Goal: Information Seeking & Learning: Learn about a topic

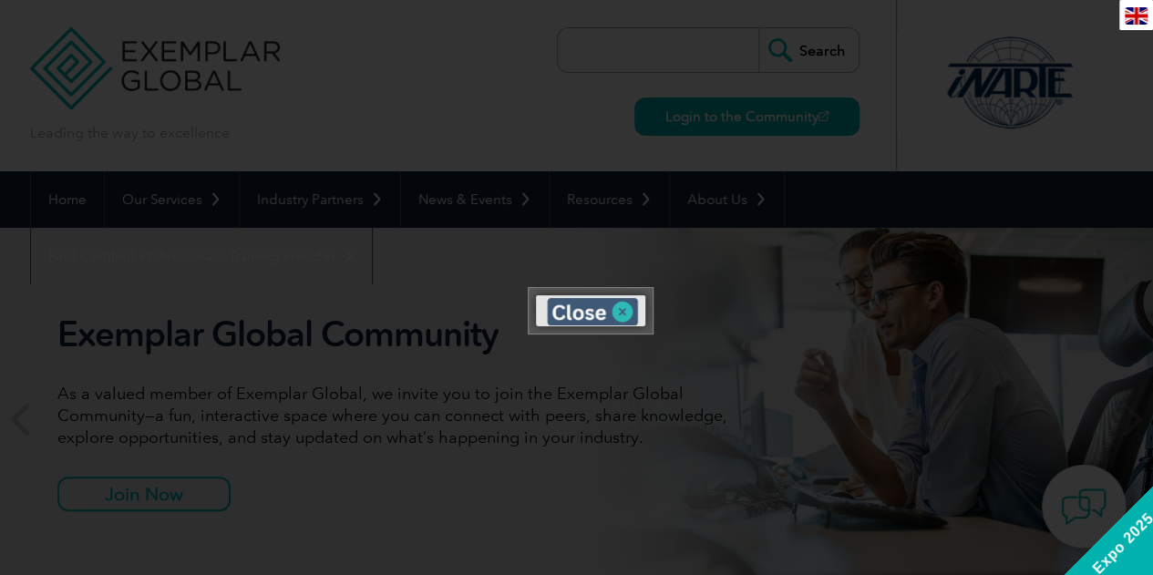
click at [625, 307] on img at bounding box center [592, 311] width 91 height 27
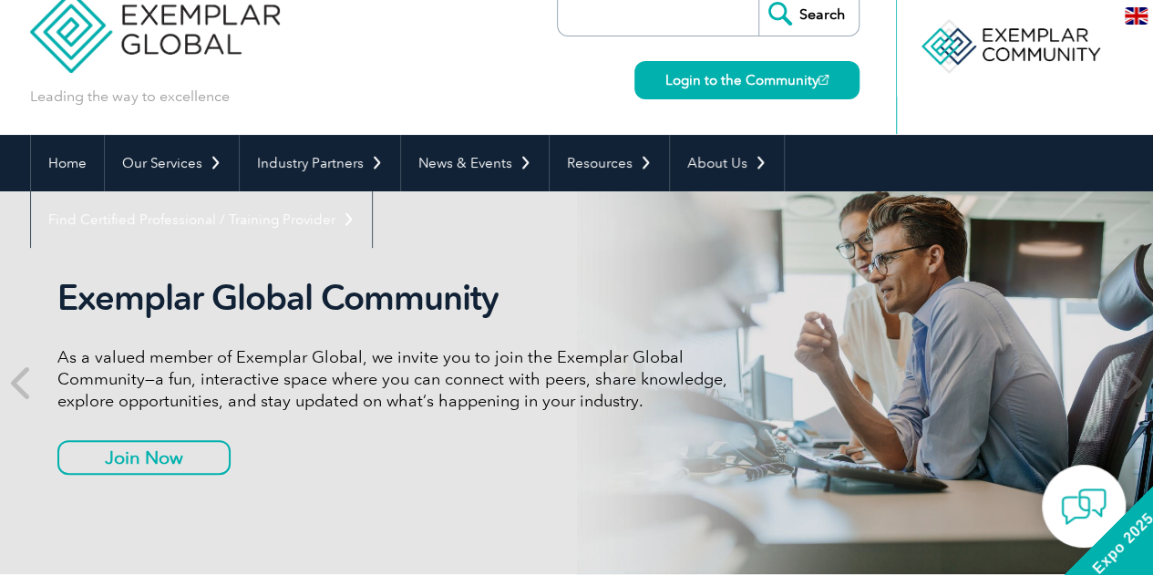
scroll to position [91, 0]
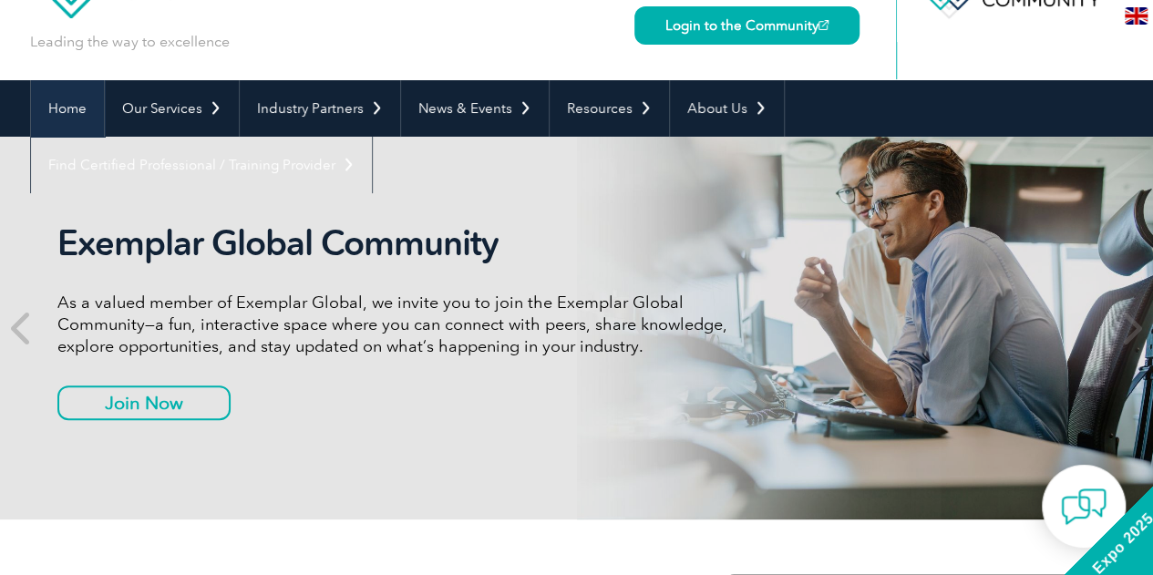
click at [75, 110] on link "Home" at bounding box center [67, 108] width 73 height 57
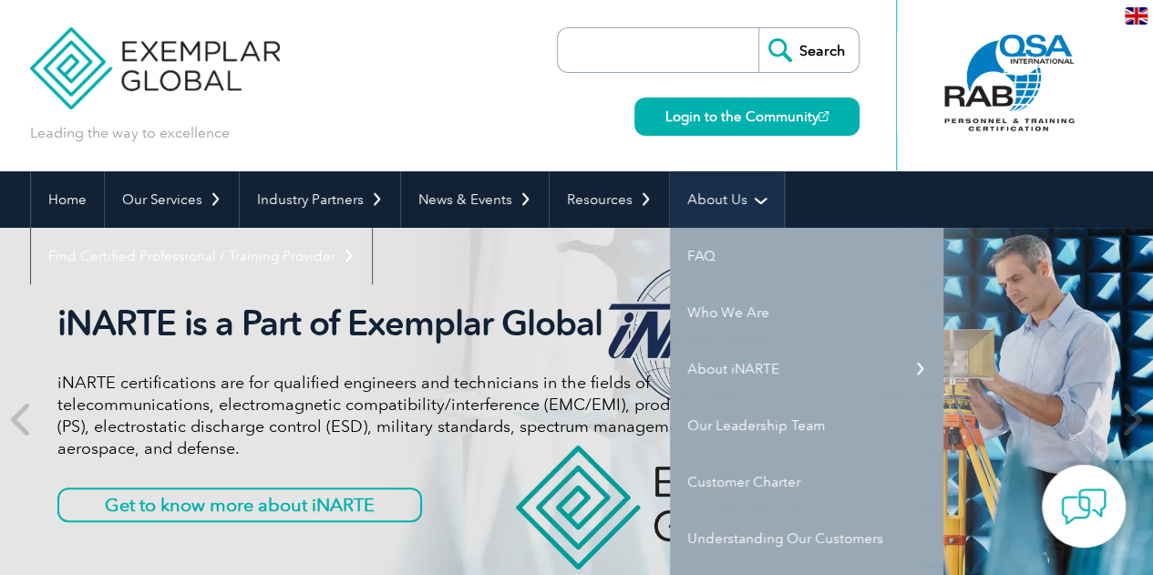
click at [720, 202] on link "About Us" at bounding box center [727, 199] width 114 height 57
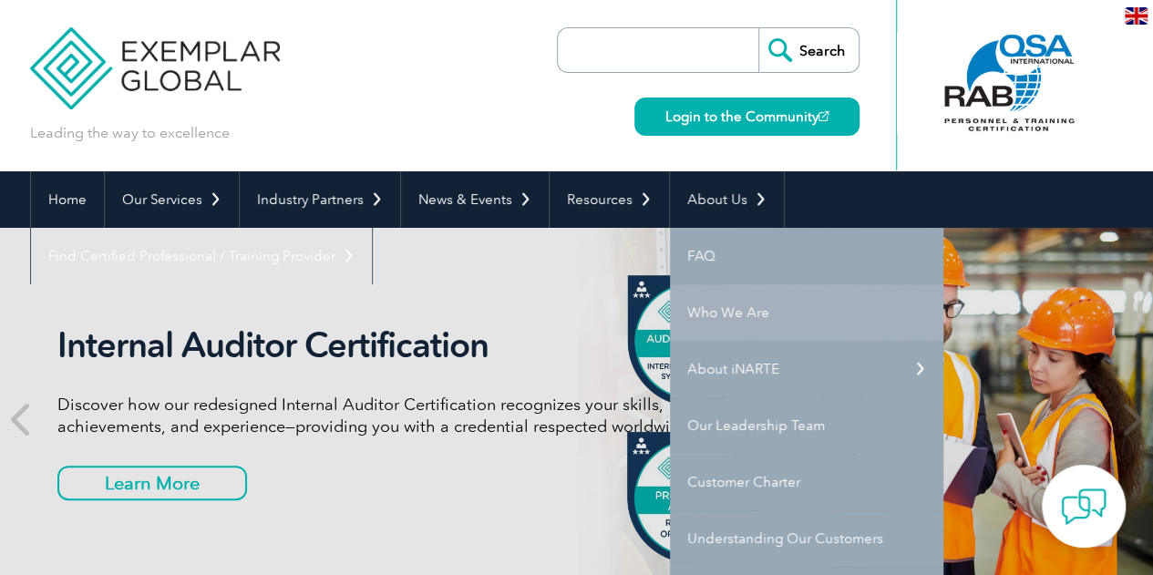
click at [711, 316] on link "Who We Are" at bounding box center [807, 312] width 274 height 57
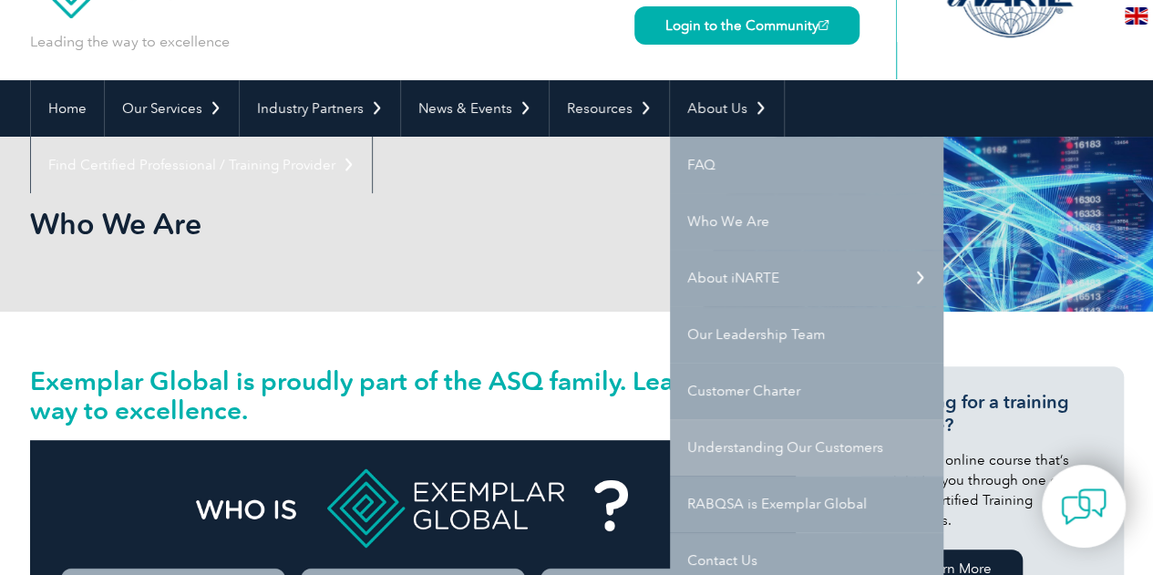
scroll to position [182, 0]
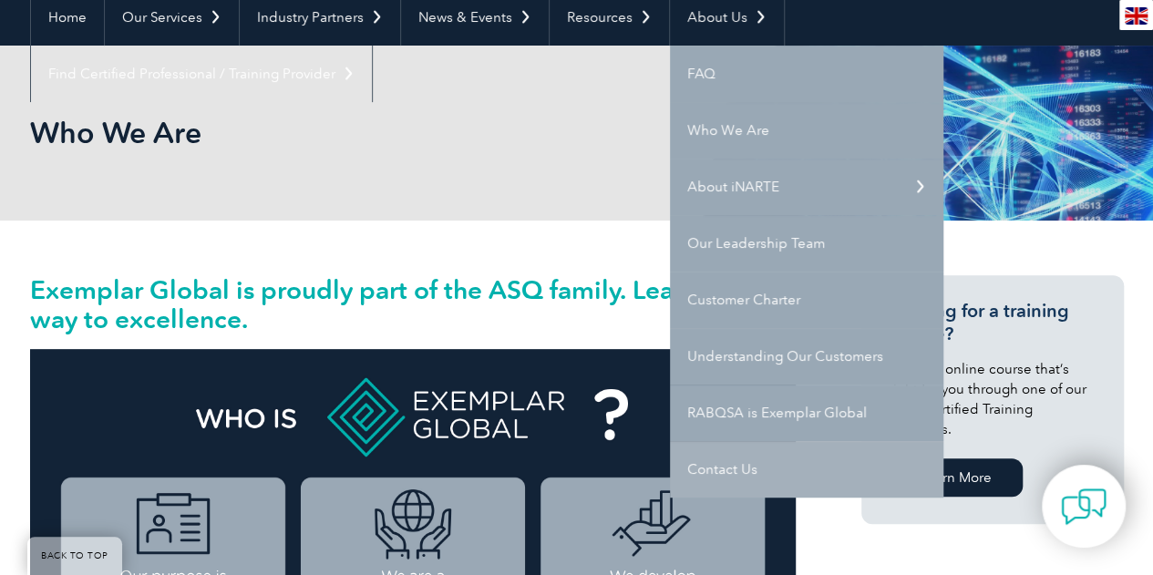
click at [726, 464] on link "Contact Us" at bounding box center [807, 469] width 274 height 57
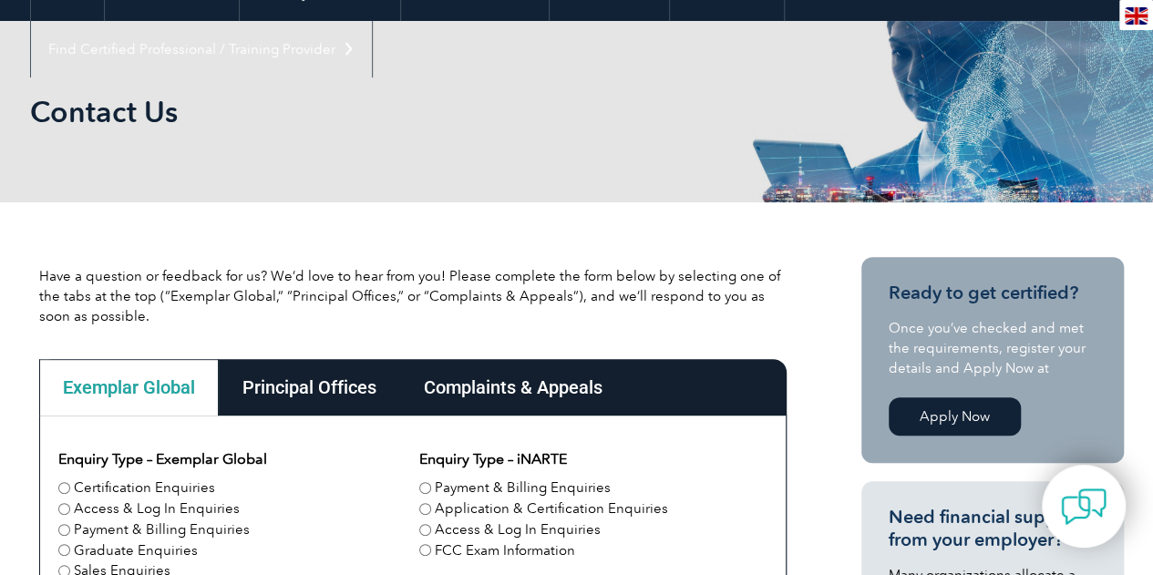
scroll to position [274, 0]
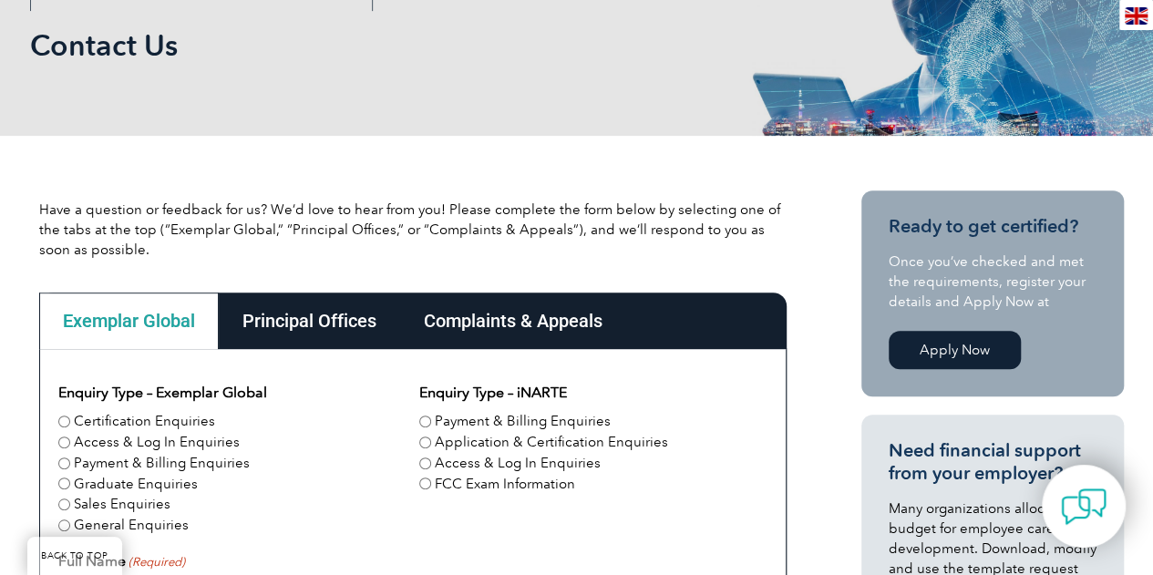
click at [965, 351] on link "Apply Now" at bounding box center [955, 350] width 132 height 38
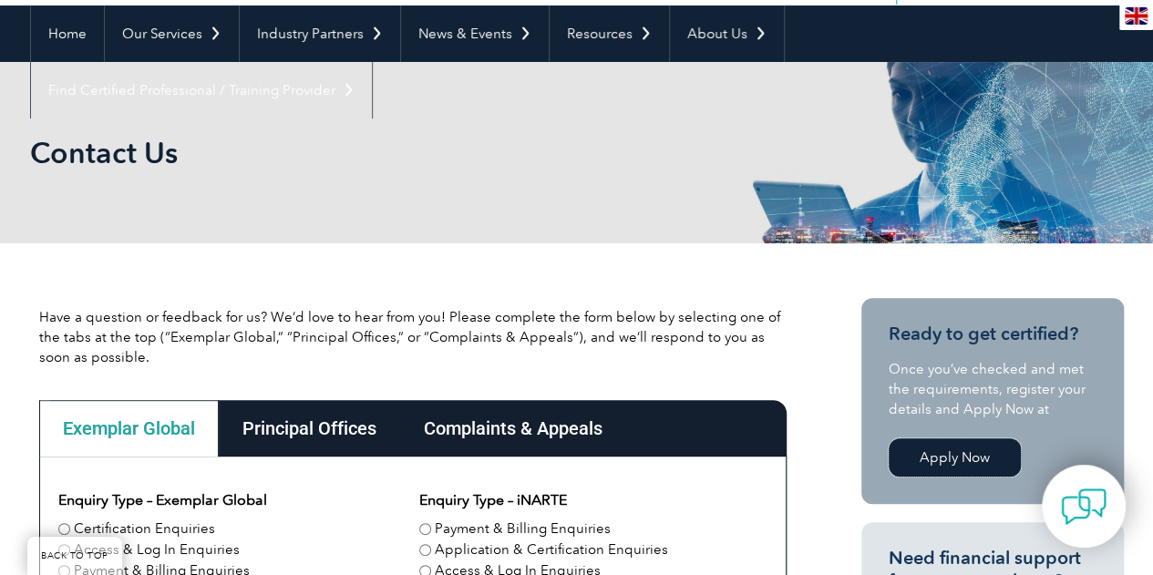
scroll to position [0, 0]
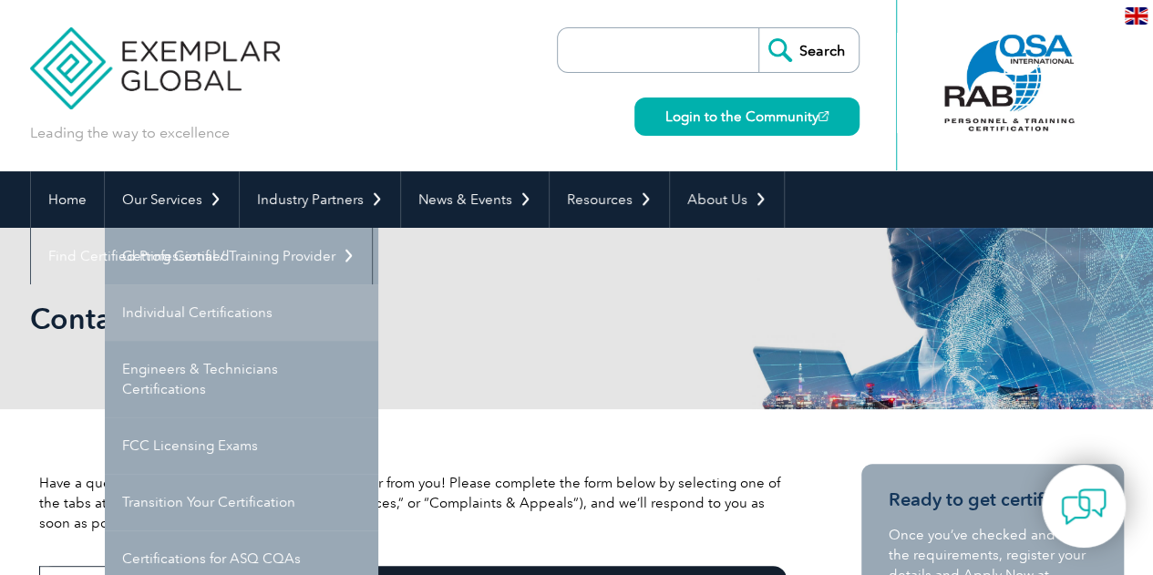
click at [215, 309] on link "Individual Certifications" at bounding box center [242, 312] width 274 height 57
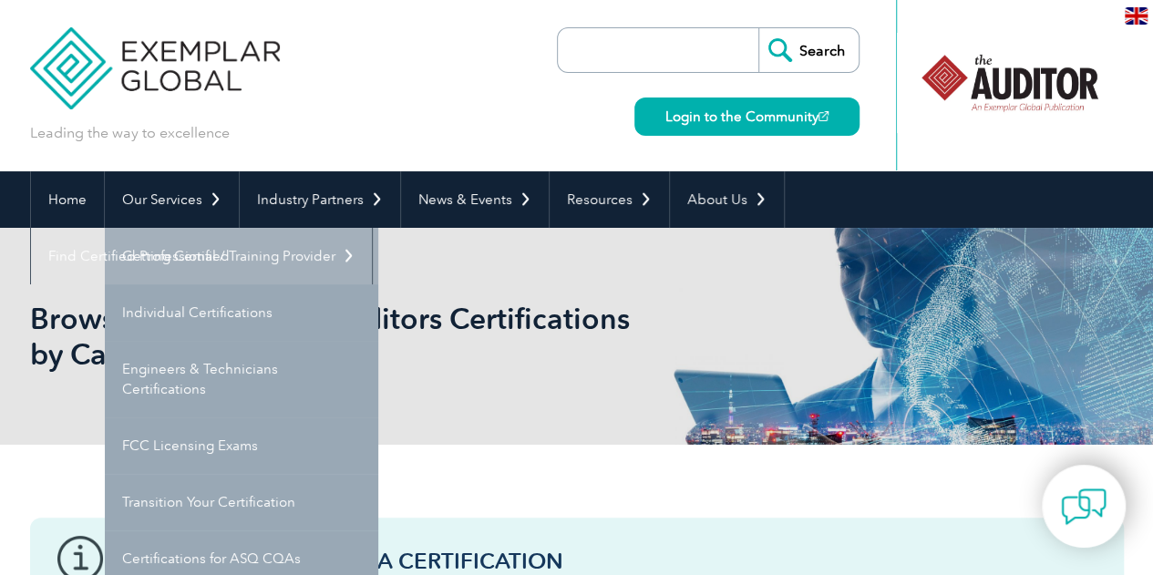
click at [202, 250] on link "Getting Certified" at bounding box center [242, 256] width 274 height 57
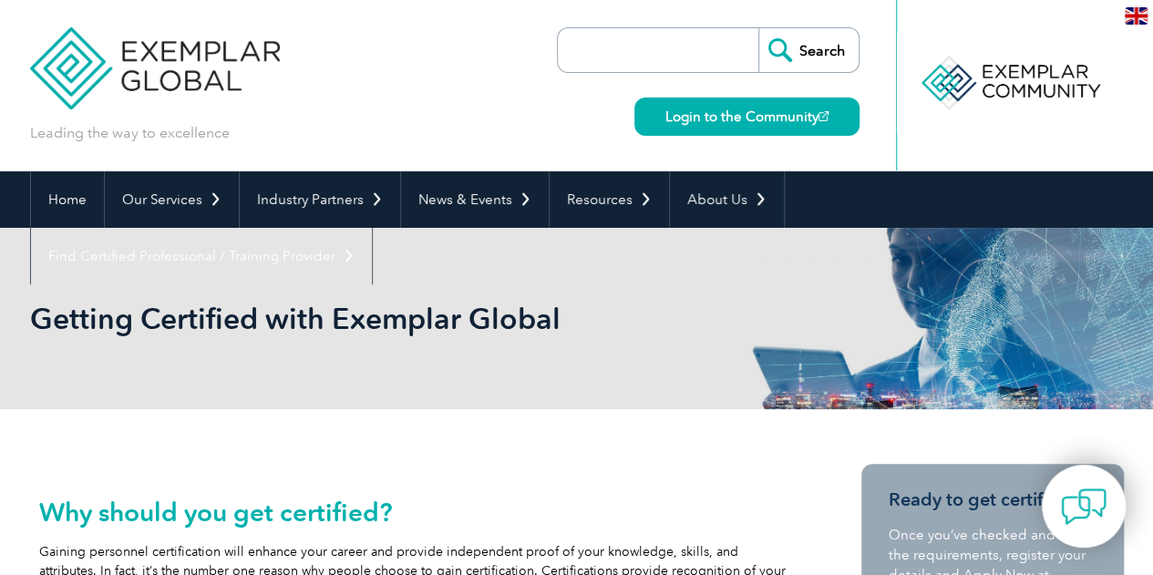
click at [733, 48] on input "search" at bounding box center [662, 50] width 191 height 44
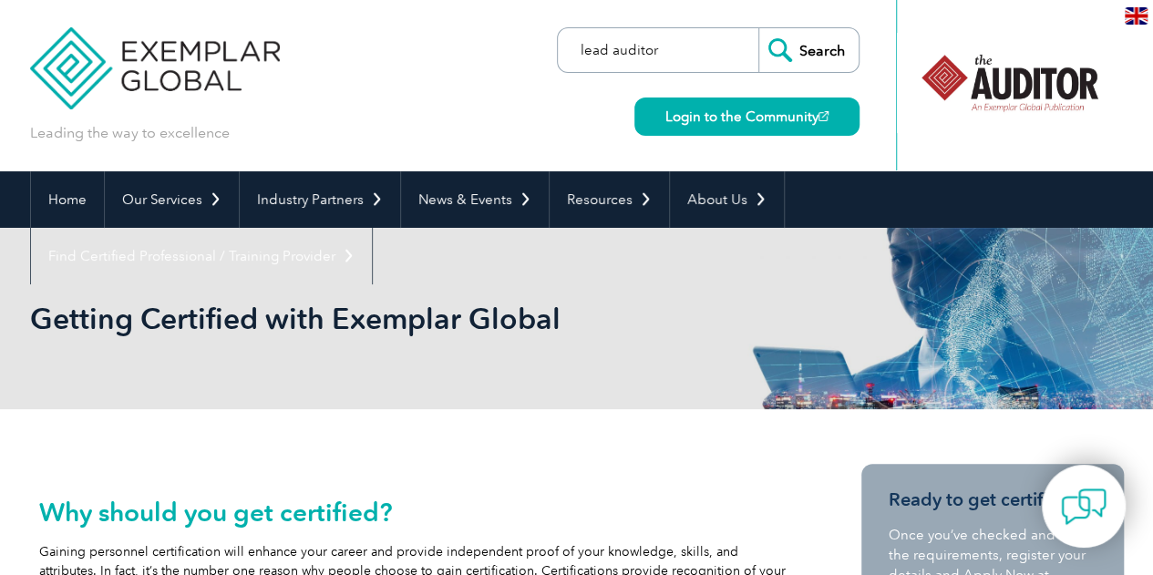
type input "lead auditor"
click at [759, 28] on input "Search" at bounding box center [809, 50] width 100 height 44
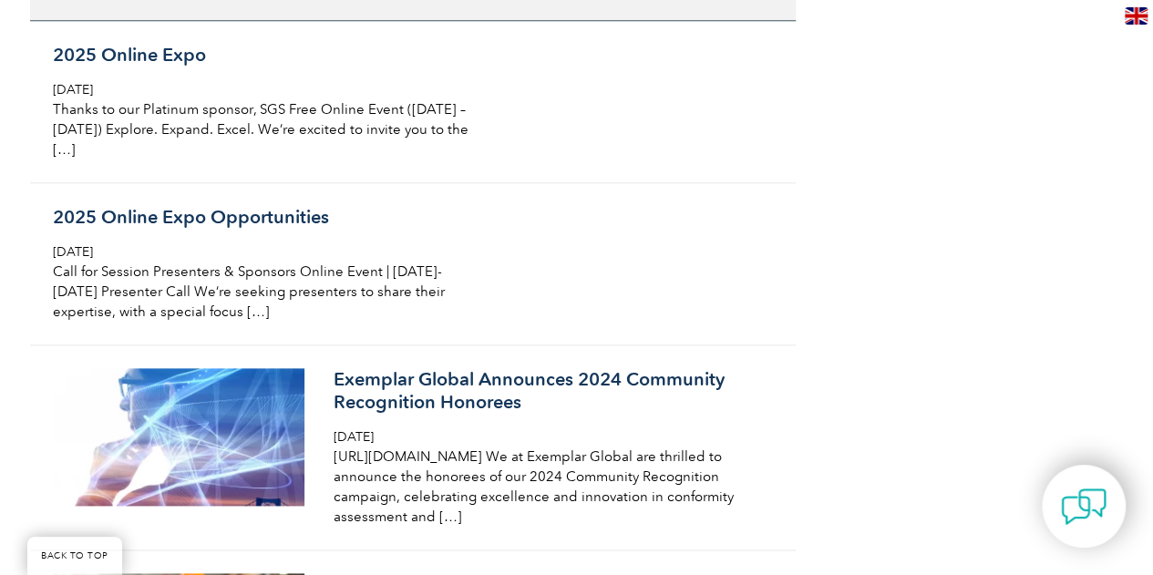
scroll to position [7841, 0]
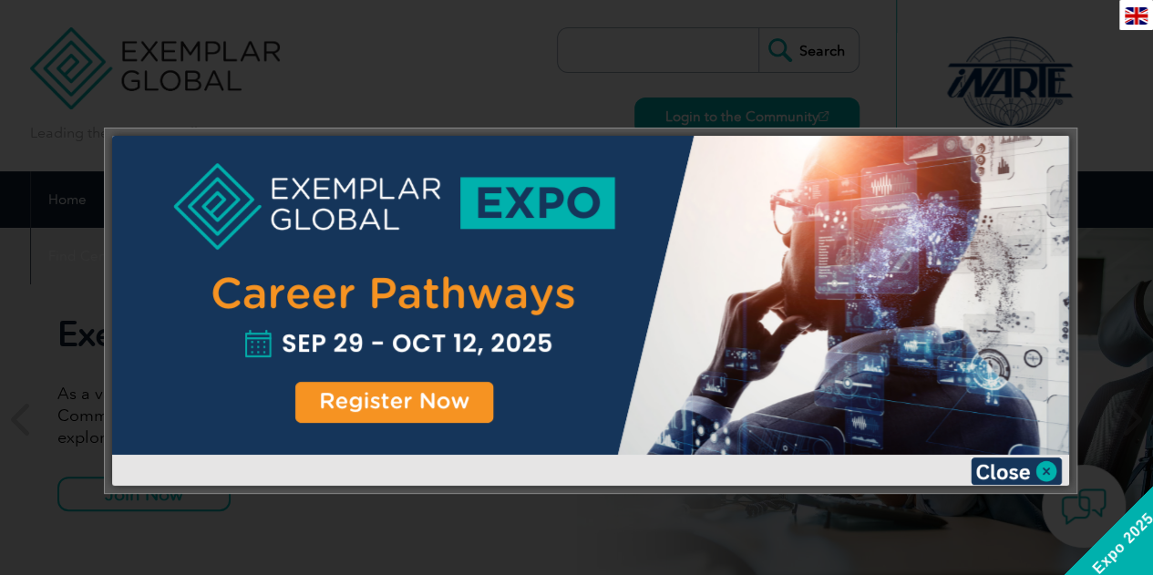
click at [1044, 467] on img at bounding box center [1016, 471] width 91 height 27
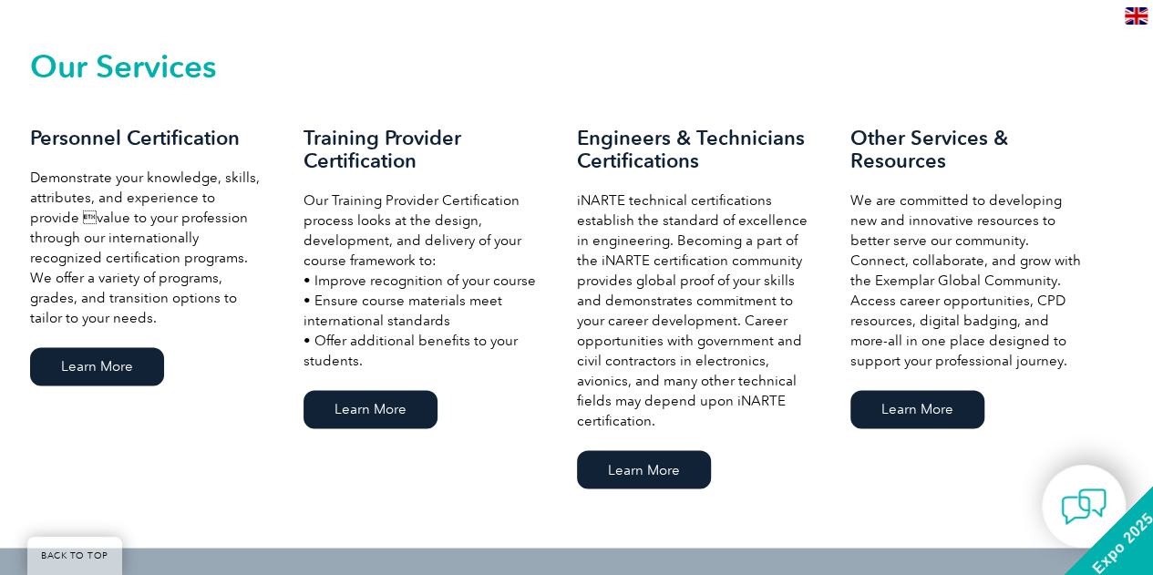
scroll to position [1276, 0]
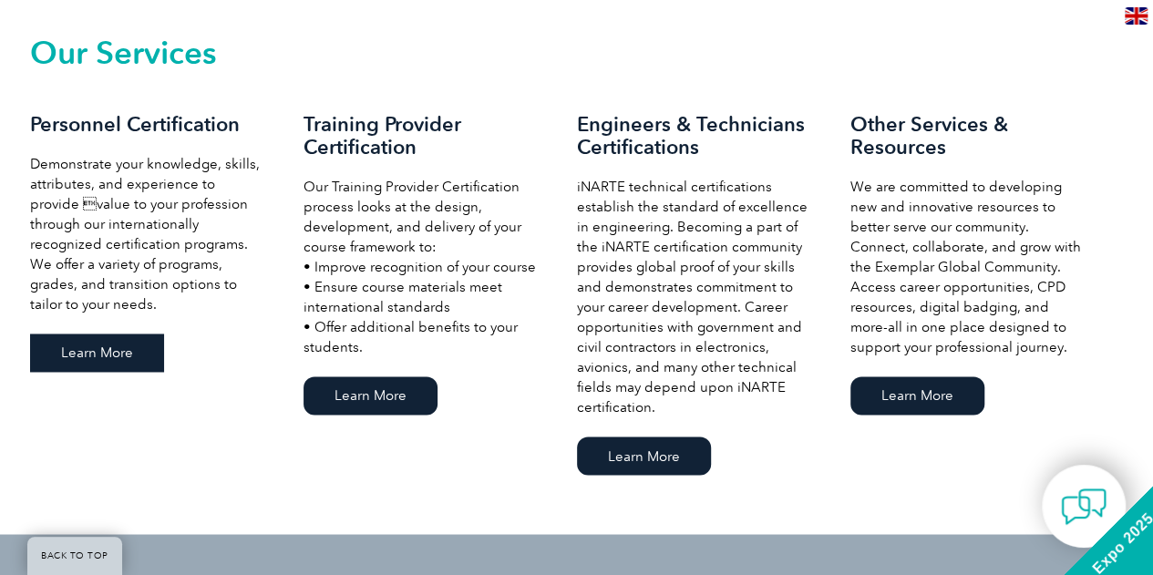
click at [98, 351] on link "Learn More" at bounding box center [97, 353] width 134 height 38
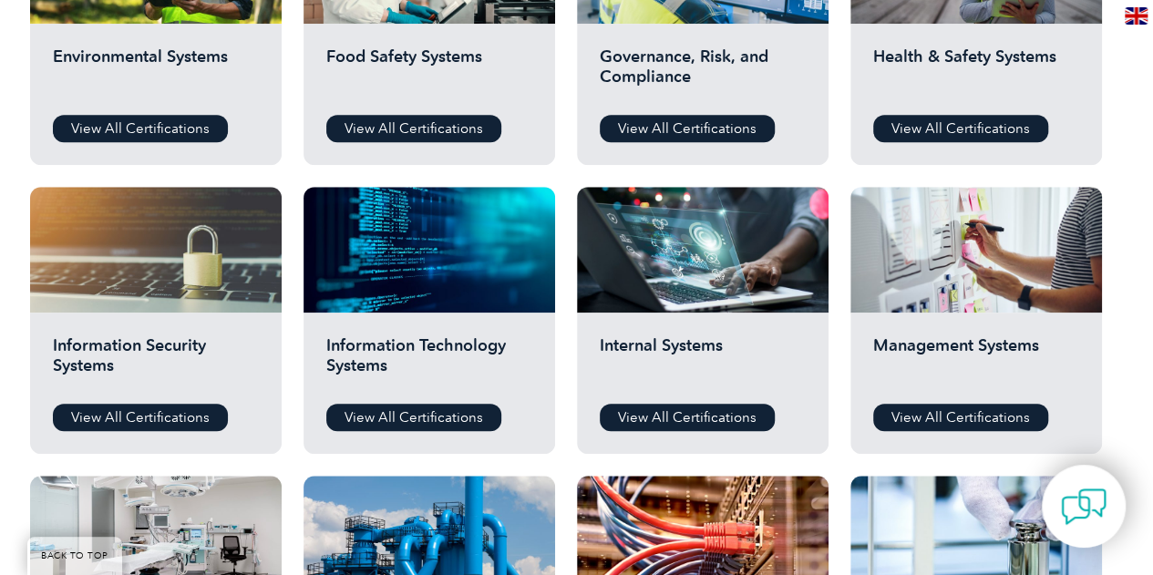
scroll to position [821, 0]
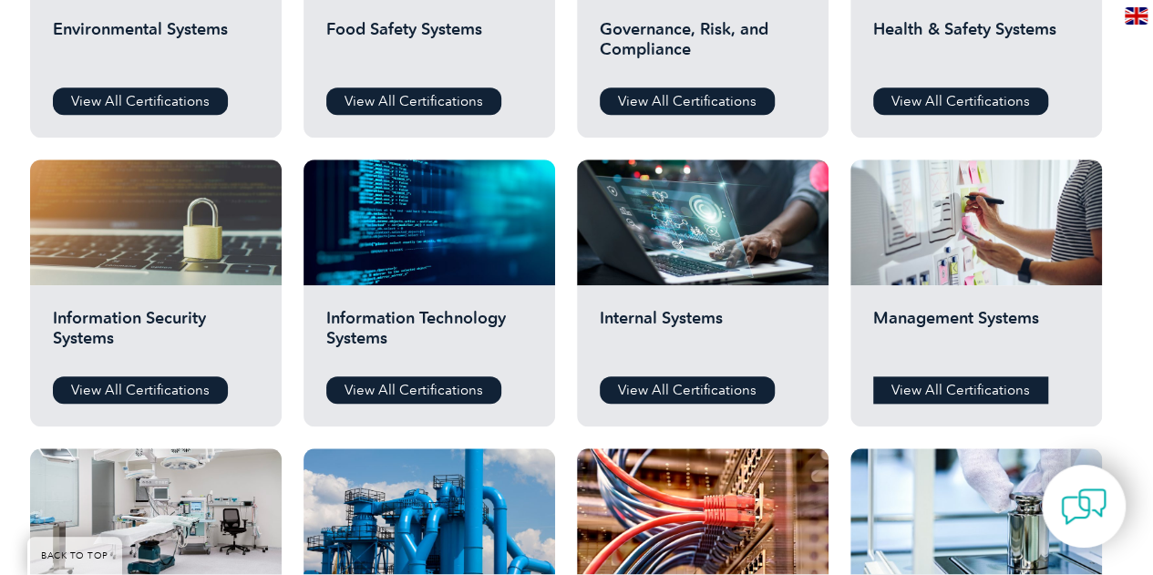
click at [966, 392] on link "View All Certifications" at bounding box center [960, 390] width 175 height 27
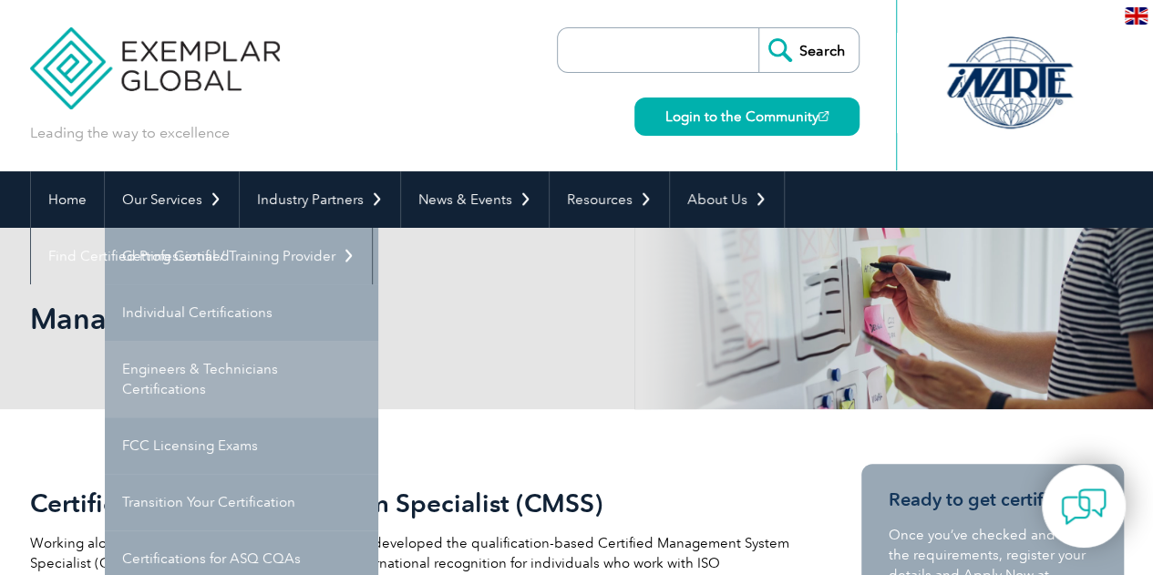
click at [167, 388] on link "Engineers & Technicians Certifications" at bounding box center [242, 379] width 274 height 77
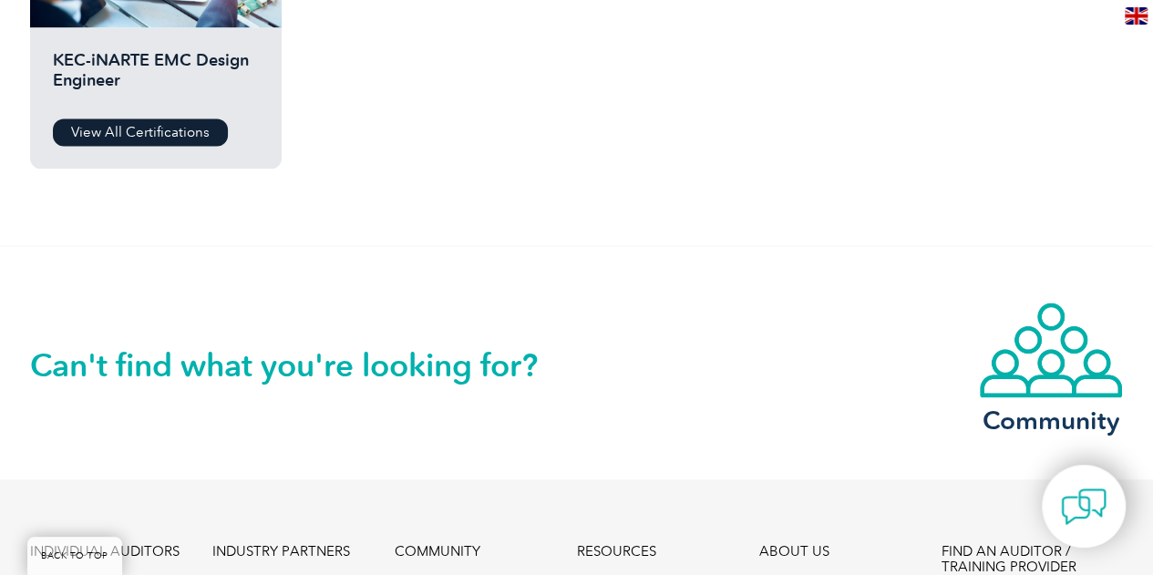
scroll to position [1732, 0]
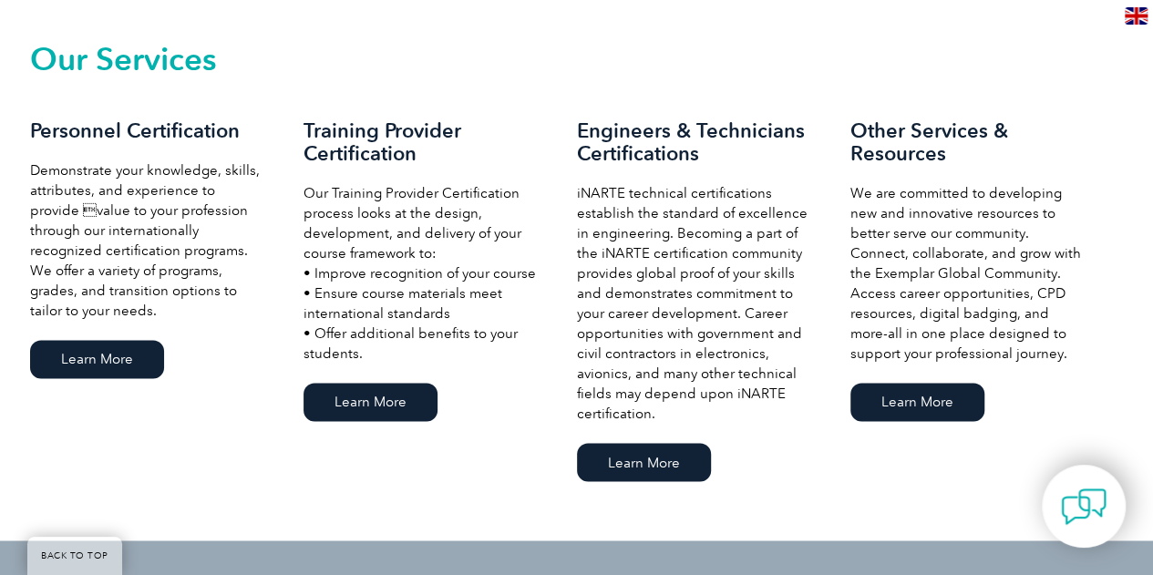
scroll to position [1276, 0]
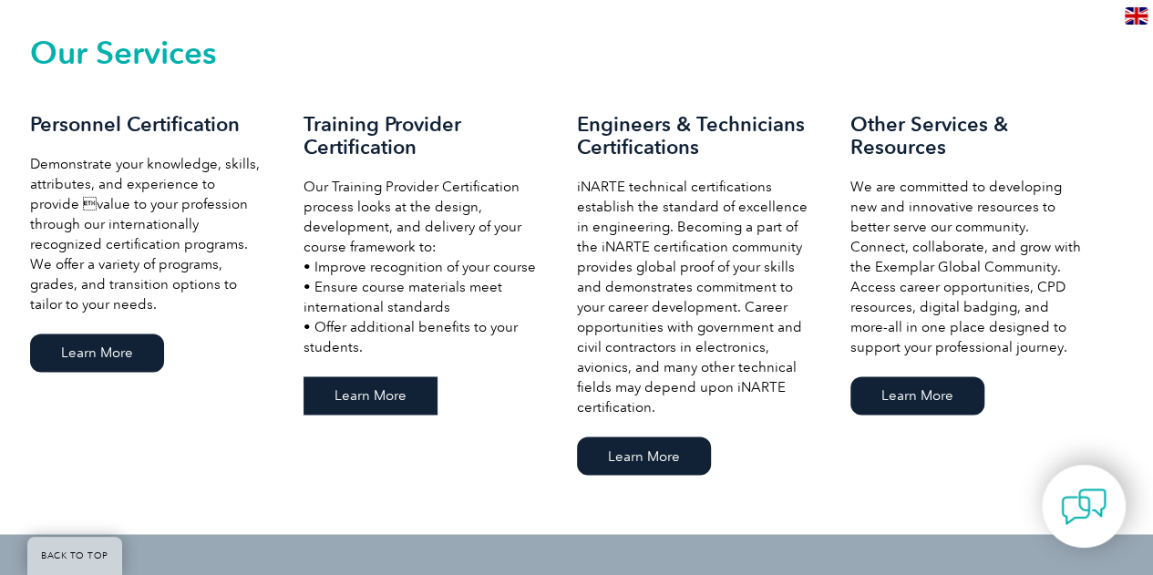
click at [379, 404] on link "Learn More" at bounding box center [371, 396] width 134 height 38
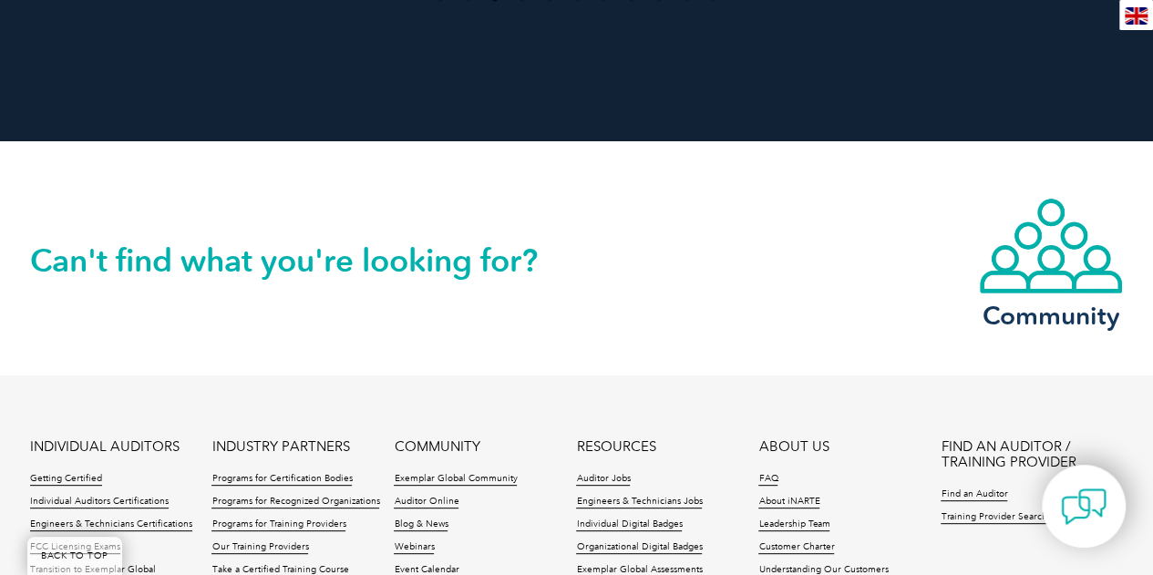
scroll to position [3556, 0]
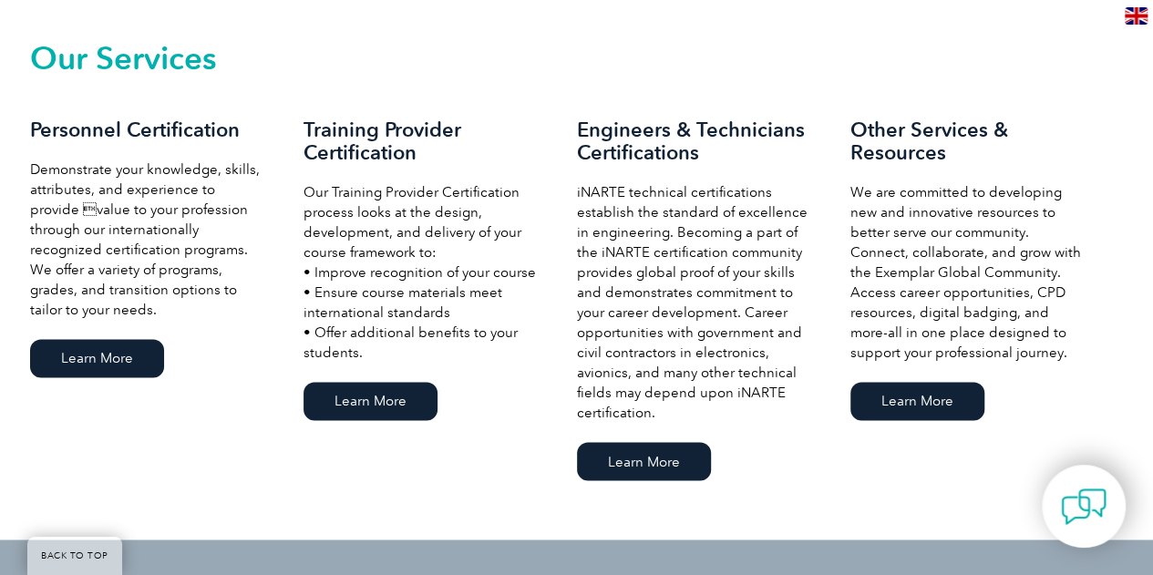
scroll to position [1276, 0]
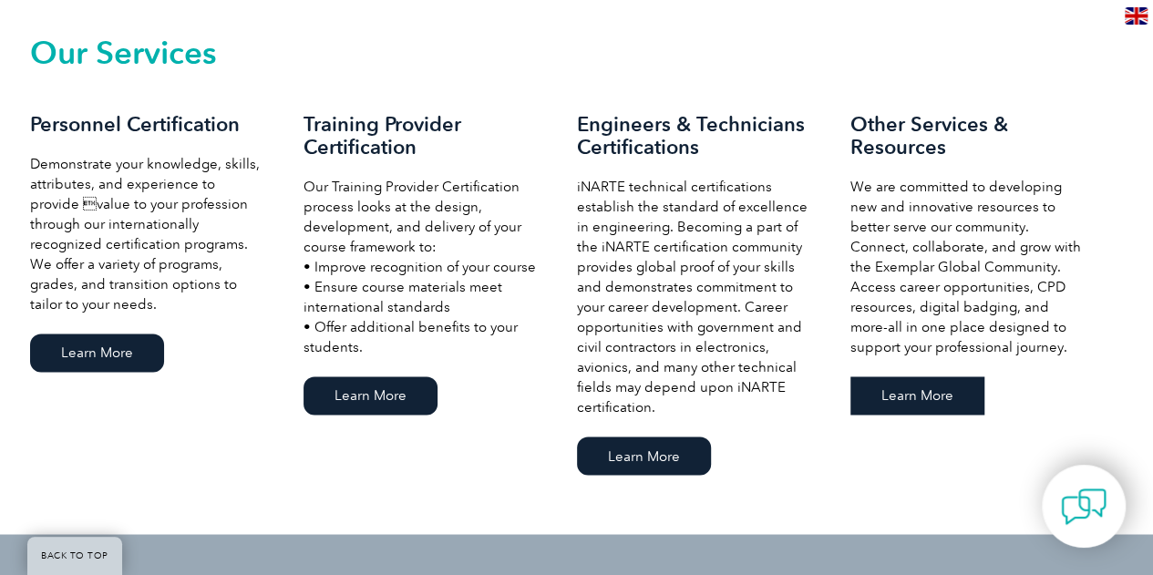
click at [914, 395] on link "Learn More" at bounding box center [918, 396] width 134 height 38
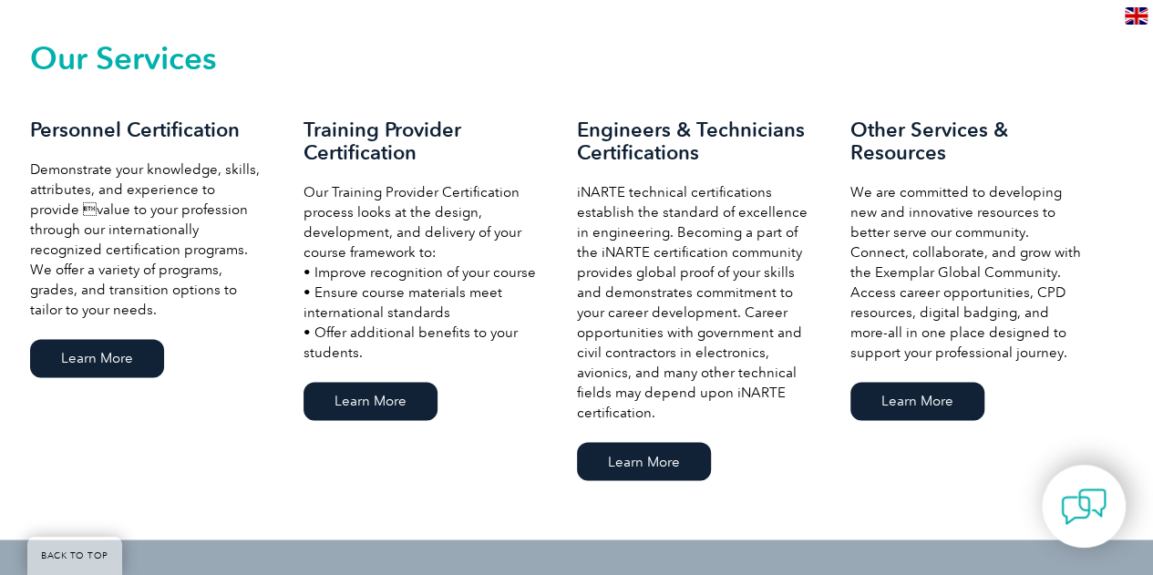
scroll to position [1276, 0]
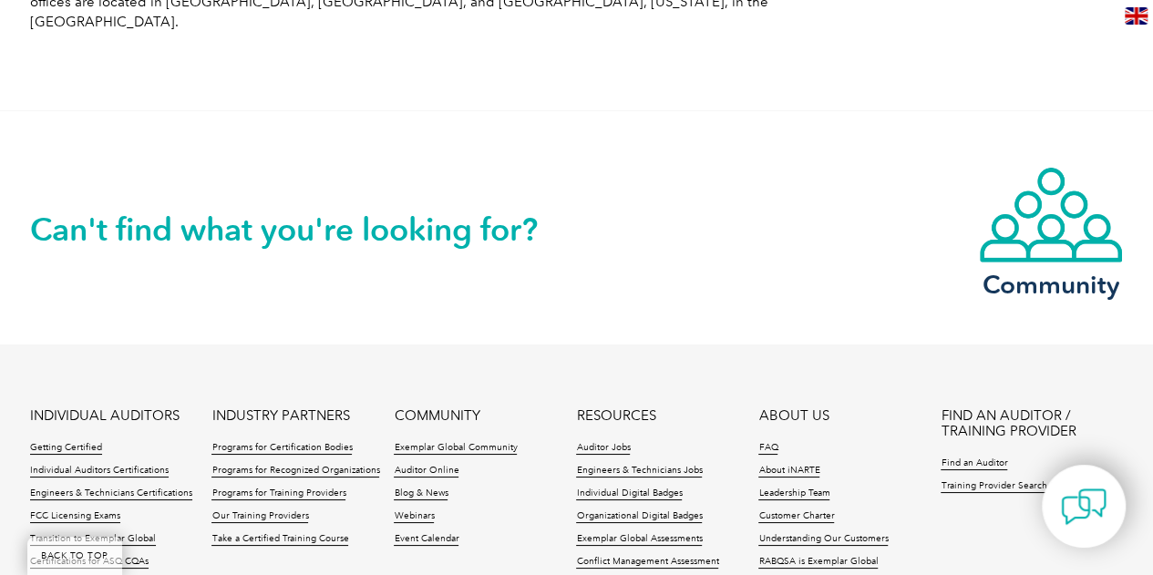
scroll to position [3456, 0]
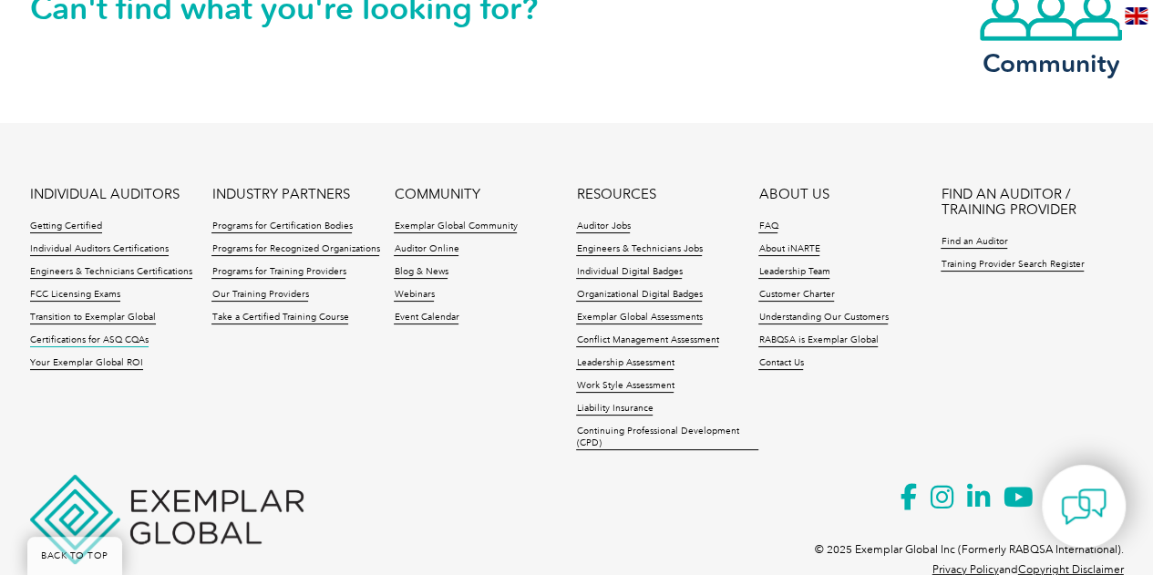
click at [82, 335] on link "Certifications for ASQ CQAs" at bounding box center [89, 341] width 119 height 13
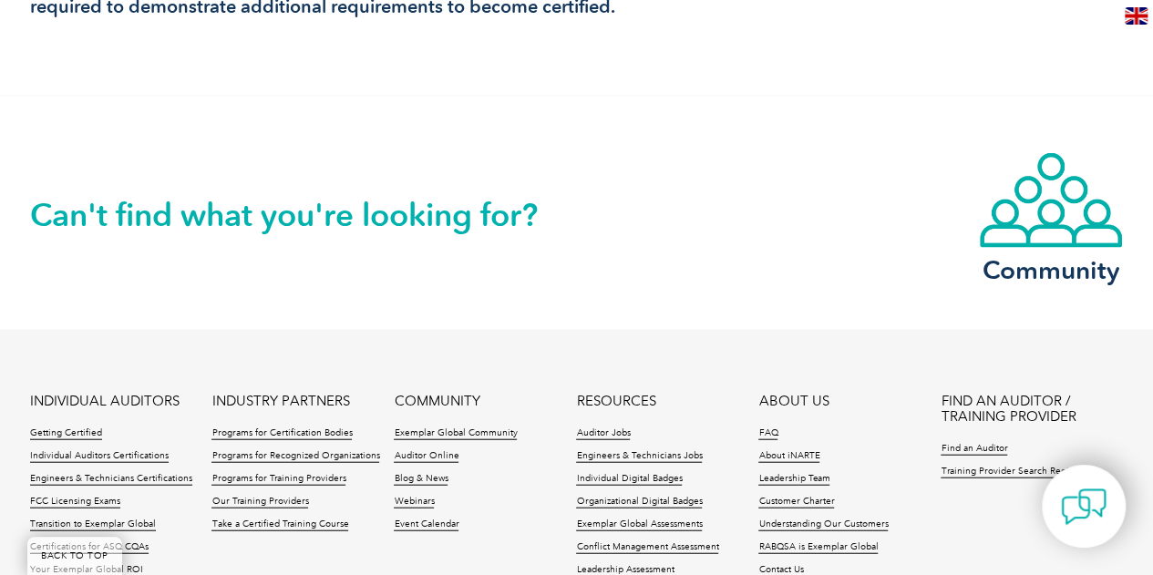
scroll to position [2153, 0]
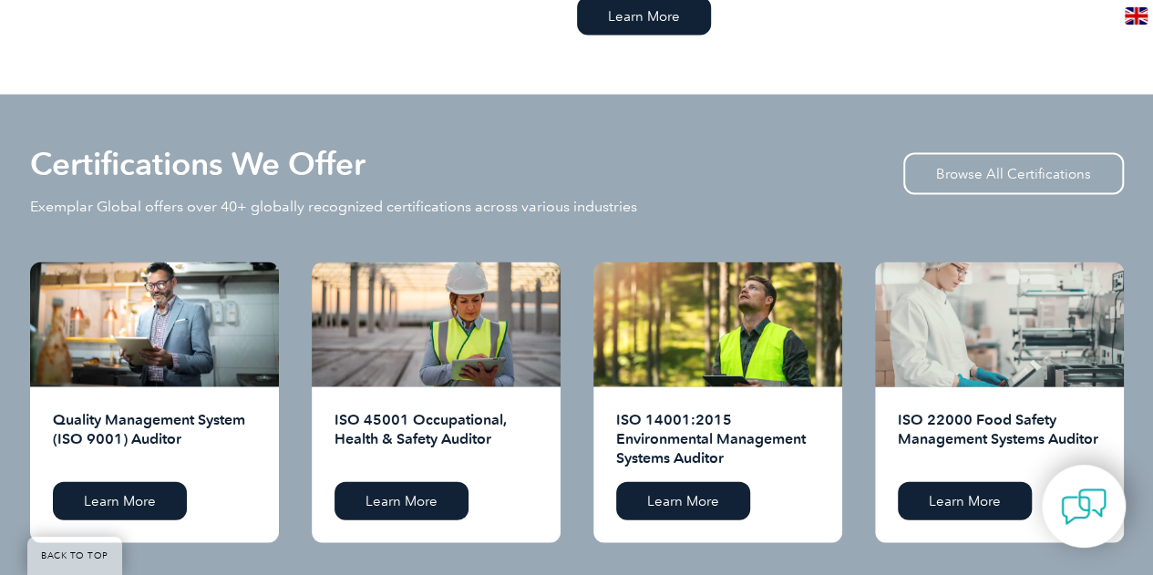
scroll to position [1732, 0]
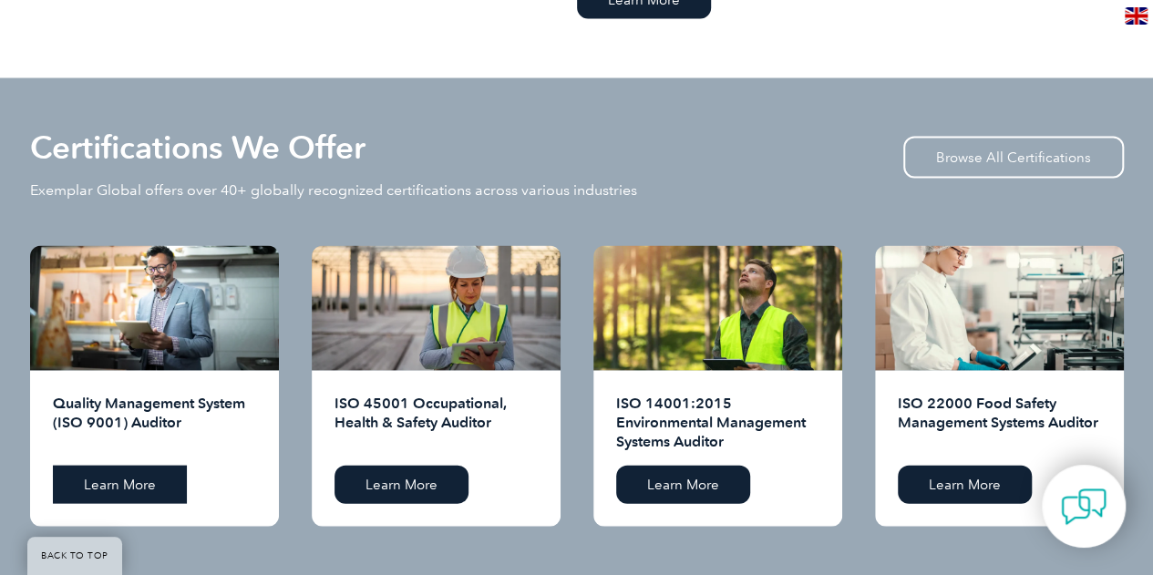
click at [129, 479] on link "Learn More" at bounding box center [120, 485] width 134 height 38
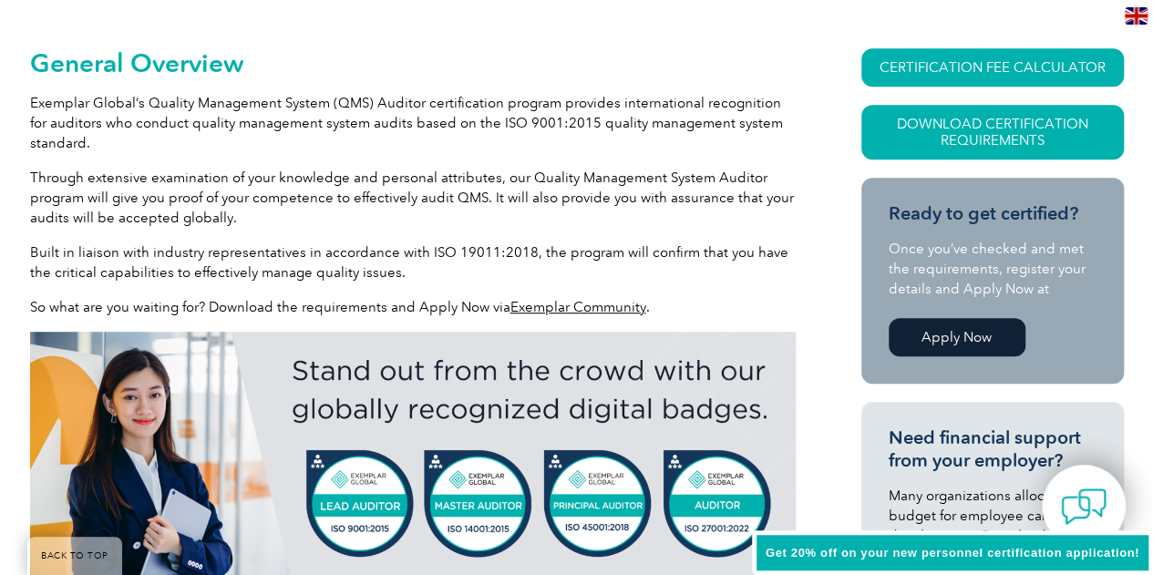
scroll to position [456, 0]
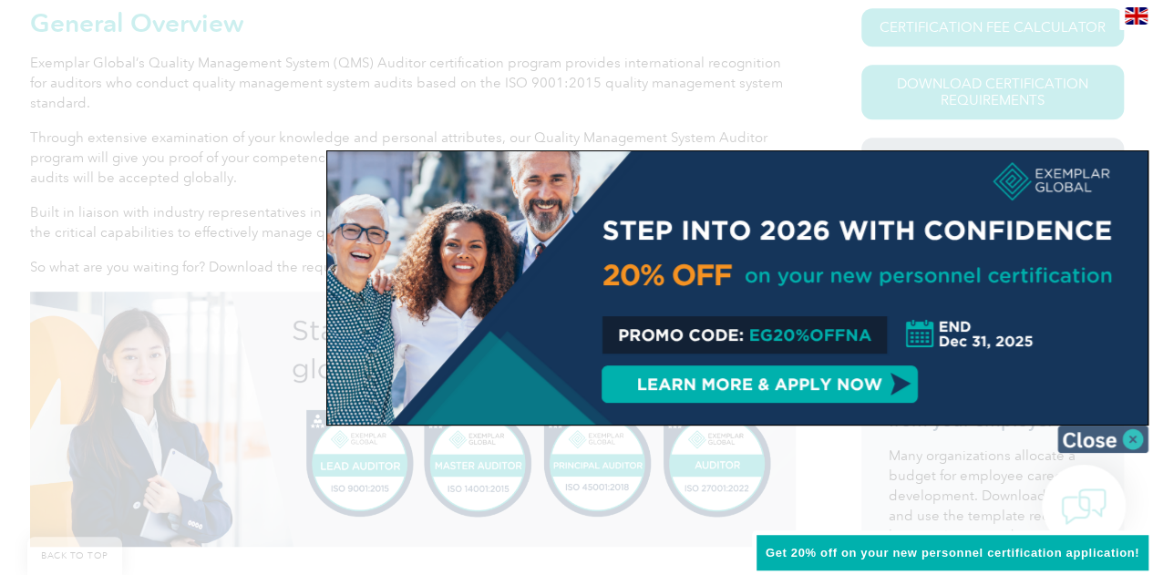
click at [1126, 436] on img at bounding box center [1103, 439] width 91 height 27
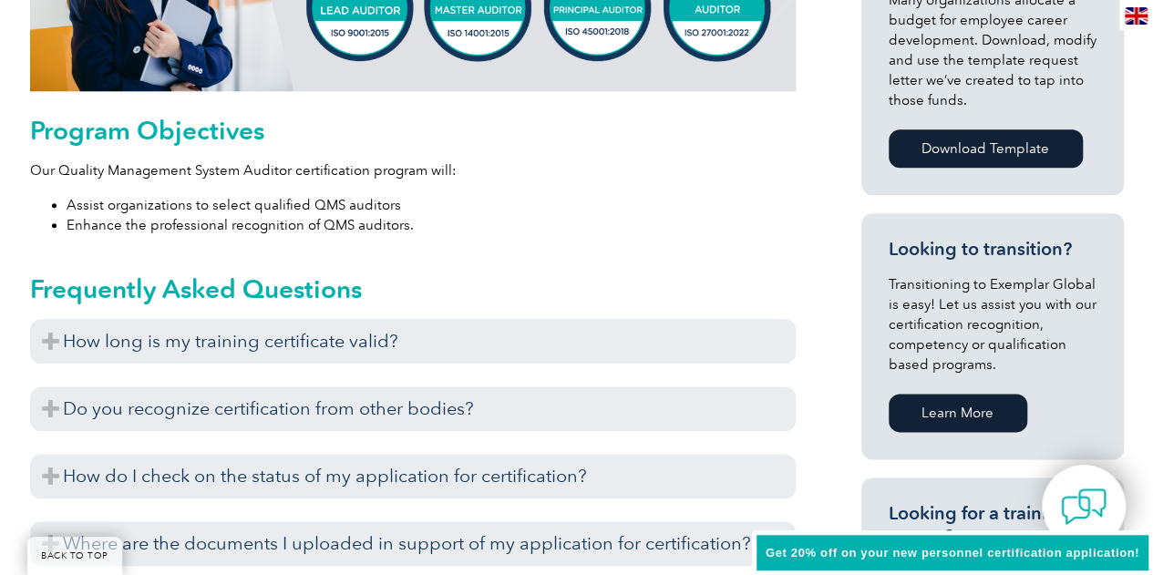
scroll to position [1003, 0]
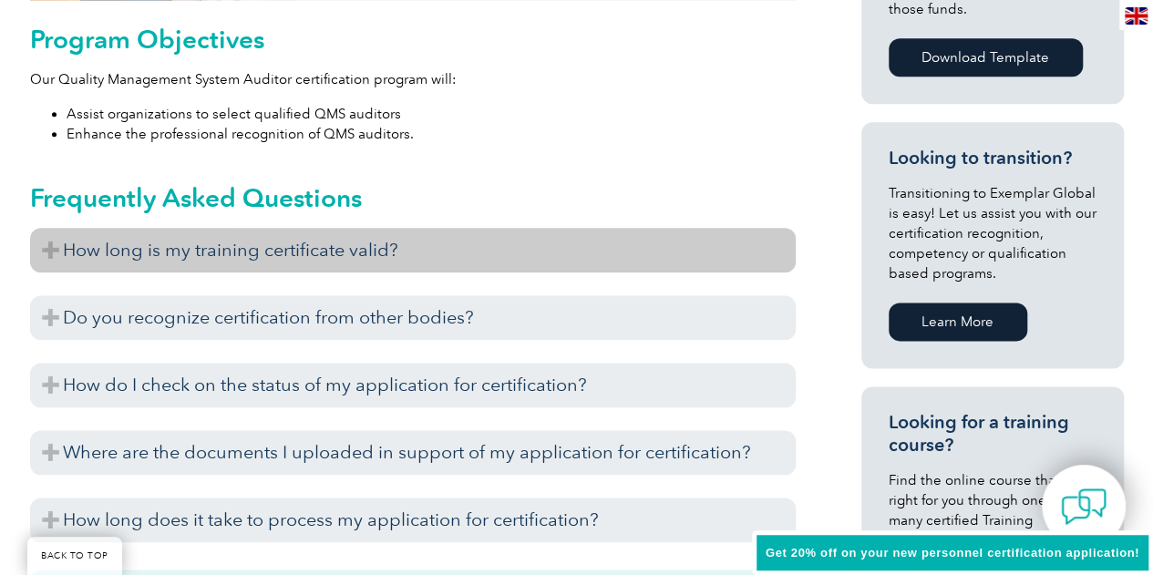
click at [43, 235] on h3 "How long is my training certificate valid?" at bounding box center [413, 250] width 766 height 45
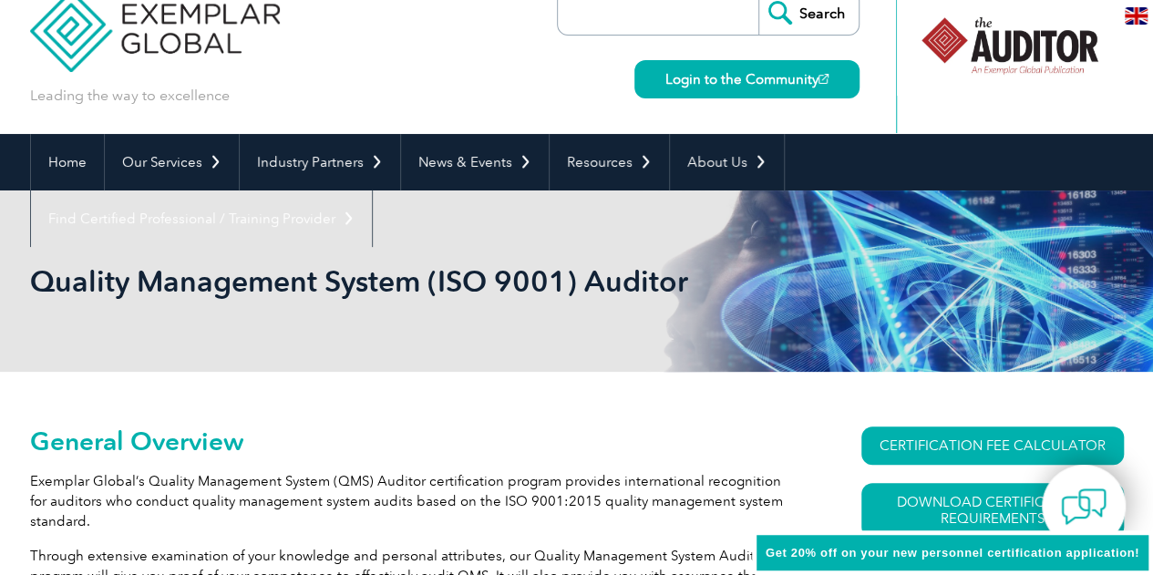
scroll to position [0, 0]
